Goal: Transaction & Acquisition: Purchase product/service

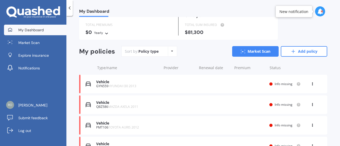
scroll to position [1, 0]
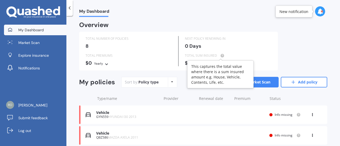
click at [220, 54] on icon at bounding box center [222, 56] width 6 height 4
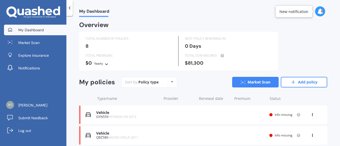
click at [255, 49] on div "0 Days" at bounding box center [228, 46] width 87 height 5
click at [256, 85] on link "Market Scan" at bounding box center [255, 82] width 47 height 11
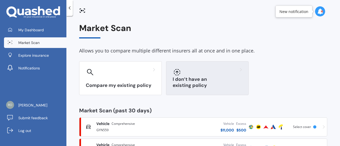
click at [216, 85] on h3 "I don’t have an existing policy" at bounding box center [207, 83] width 69 height 12
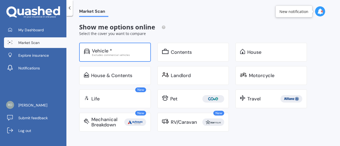
click at [133, 55] on div "Excludes commercial vehicles" at bounding box center [119, 55] width 54 height 3
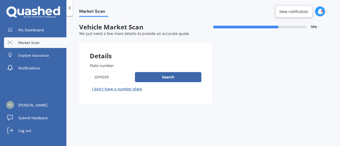
drag, startPoint x: 110, startPoint y: 78, endPoint x: 78, endPoint y: 75, distance: 31.8
click at [78, 75] on div "Market Scan Vehicle Market Scan 70 % We just need a few more details to provide…" at bounding box center [203, 82] width 274 height 130
type input "h"
type input "jpd533"
click at [157, 74] on button "Search" at bounding box center [168, 77] width 66 height 10
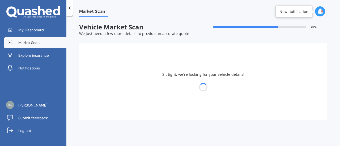
select select "NISSAN"
select select "PULSAR"
select select "02"
select select "04"
select select "2007"
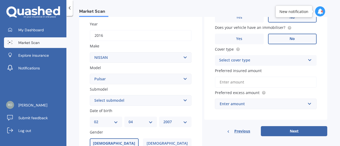
scroll to position [75, 0]
click at [117, 101] on select "Select submodel (All other) DX EXA Turbo GL GLI GT GTi GTi-R GX GXE LS LX Plus …" at bounding box center [141, 100] width 102 height 11
click at [115, 96] on select "Select submodel (All other) DX EXA Turbo GL GLI GT GTi GTi-R GX GXE LS LX Plus …" at bounding box center [141, 100] width 102 height 11
select select "Q 1.8 HATCH"
click at [90, 95] on select "Select submodel (All other) DX EXA Turbo GL GLI GT GTi GTi-R GX GXE LS LX Plus …" at bounding box center [141, 100] width 102 height 11
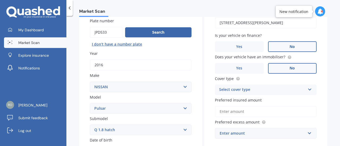
scroll to position [24, 0]
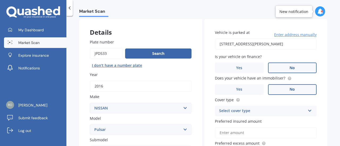
click at [268, 45] on input "[STREET_ADDRESS][PERSON_NAME]" at bounding box center [266, 44] width 102 height 11
type input "[STREET_ADDRESS][PERSON_NAME]"
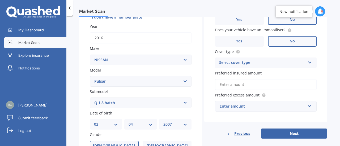
scroll to position [72, 0]
click at [259, 64] on div "Select cover type" at bounding box center [262, 63] width 86 height 6
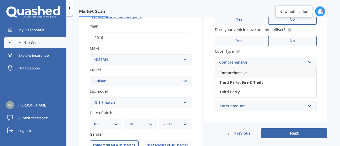
click at [241, 76] on div "Comprehensive" at bounding box center [265, 73] width 101 height 10
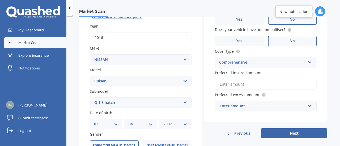
click at [247, 85] on input "Preferred insured amount" at bounding box center [266, 84] width 102 height 11
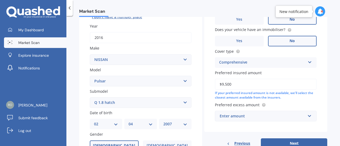
type input "$9,500"
click at [238, 117] on div "Enter amount" at bounding box center [263, 116] width 86 height 6
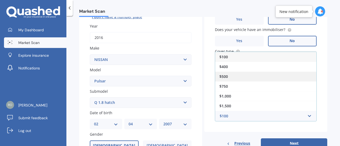
click at [235, 77] on div "$500" at bounding box center [265, 77] width 101 height 10
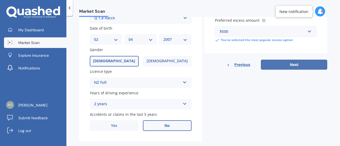
click at [286, 68] on button "Next" at bounding box center [294, 65] width 66 height 10
select select "02"
select select "04"
select select "2007"
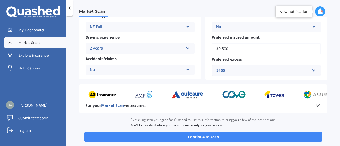
scroll to position [102, 0]
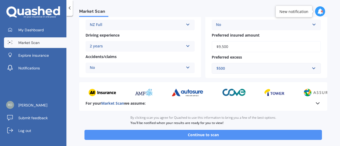
click at [226, 139] on button "Continue to scan" at bounding box center [204, 135] width 238 height 10
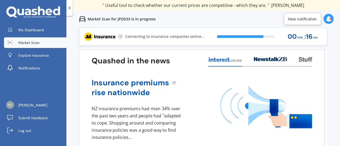
click at [327, 53] on div "Previous 60,000+ Kiwis have signed up to shop and save on insurance with us " H…" at bounding box center [203, 101] width 274 height 146
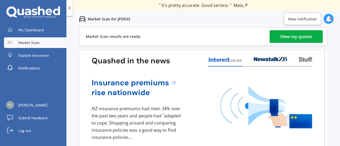
click at [311, 38] on link "View my quotes" at bounding box center [296, 36] width 53 height 13
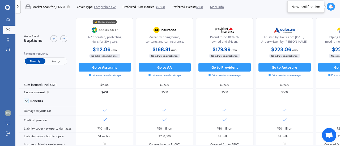
click at [57, 62] on span "Yearly" at bounding box center [55, 61] width 21 height 6
